Goal: Information Seeking & Learning: Learn about a topic

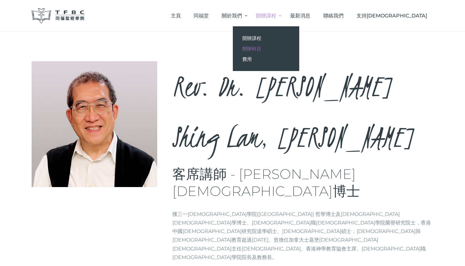
click at [261, 49] on span "開辦科目" at bounding box center [251, 49] width 19 height 6
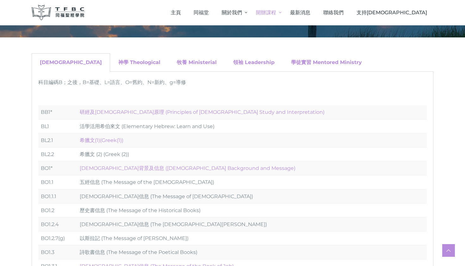
scroll to position [81, 0]
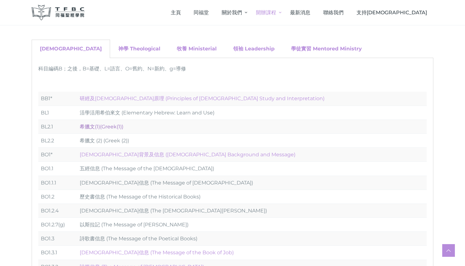
click at [110, 128] on link "希臘文(1)(Greek(1))" at bounding box center [102, 126] width 44 height 6
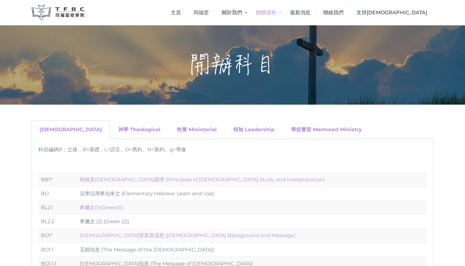
scroll to position [0, 0]
click at [122, 130] on link "神學 Theological" at bounding box center [139, 129] width 42 height 6
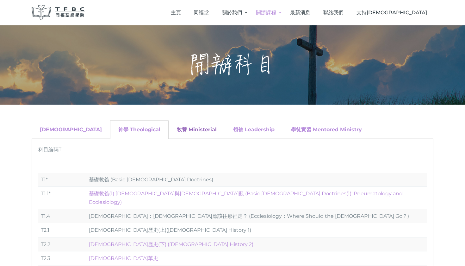
click at [177, 127] on link "牧養 Ministerial" at bounding box center [197, 129] width 40 height 6
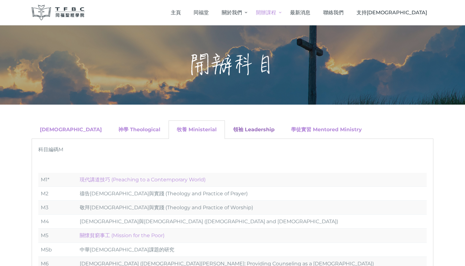
click at [233, 127] on link "領袖 Leadership" at bounding box center [253, 129] width 41 height 6
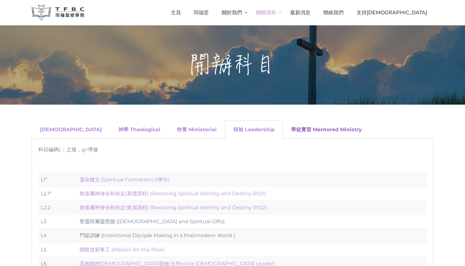
click at [291, 132] on link "學徒實習 Mentored Ministry" at bounding box center [326, 129] width 71 height 6
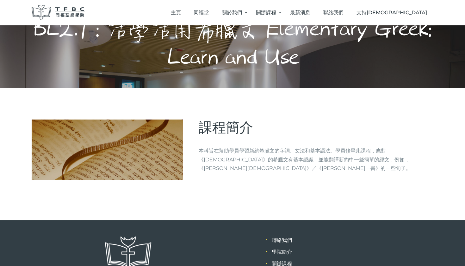
scroll to position [40, 0]
